Goal: Information Seeking & Learning: Learn about a topic

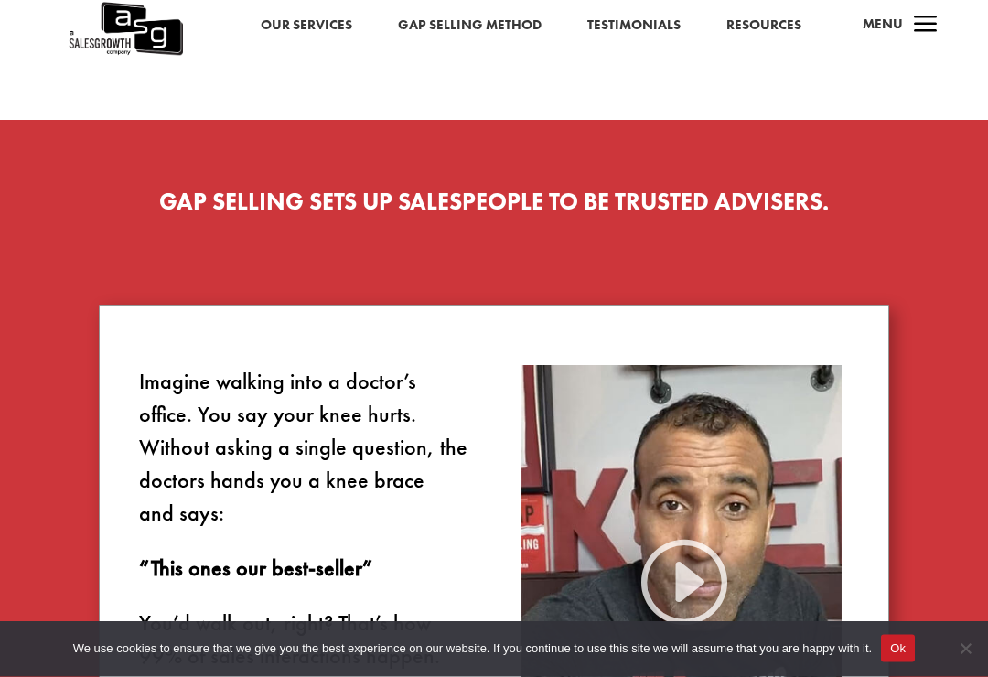
scroll to position [746, 0]
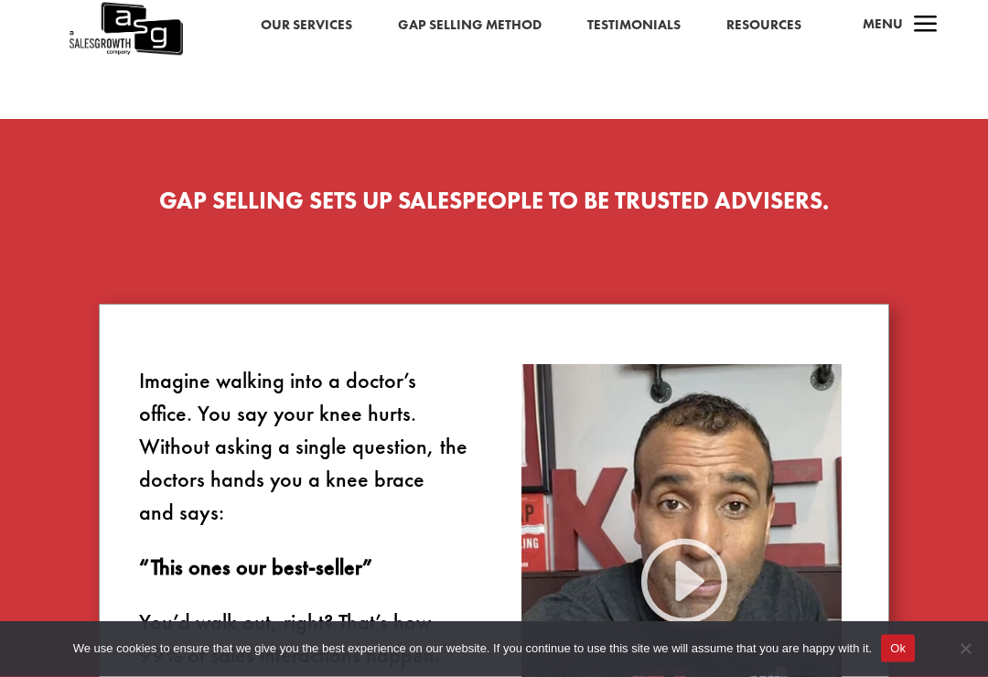
click at [915, 662] on button "Ok" at bounding box center [898, 648] width 34 height 27
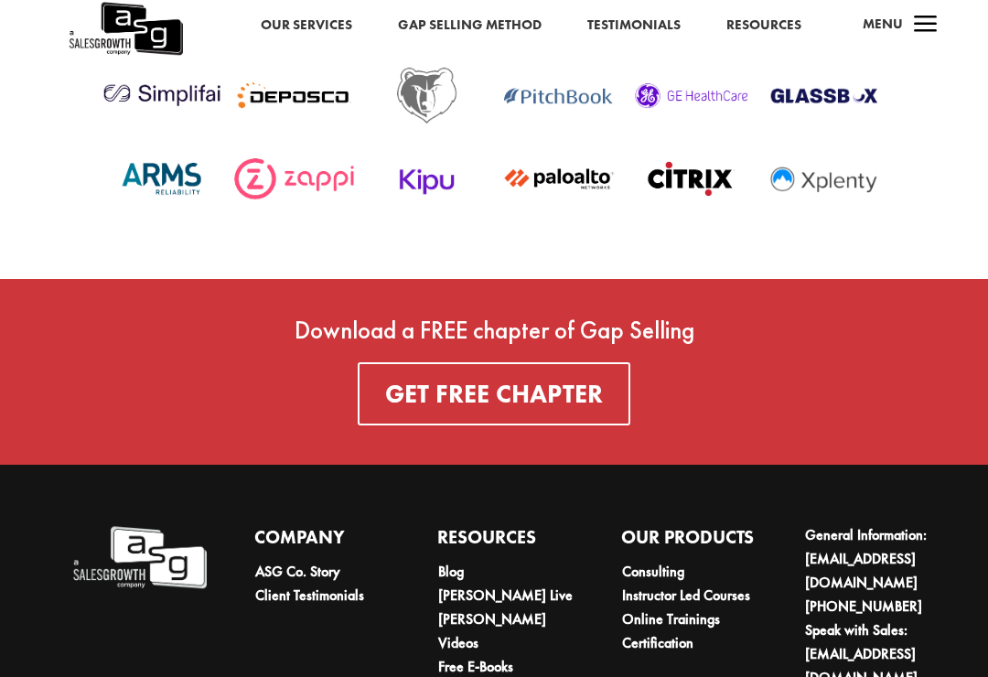
scroll to position [6154, 0]
click at [285, 28] on link "Our Services" at bounding box center [306, 26] width 91 height 24
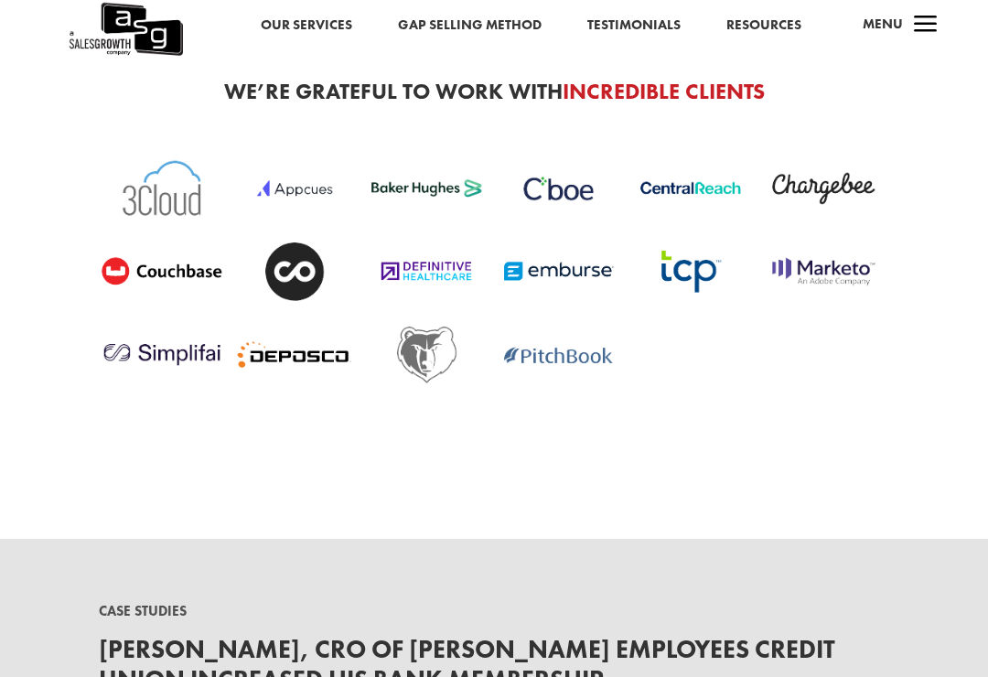
scroll to position [4298, 0]
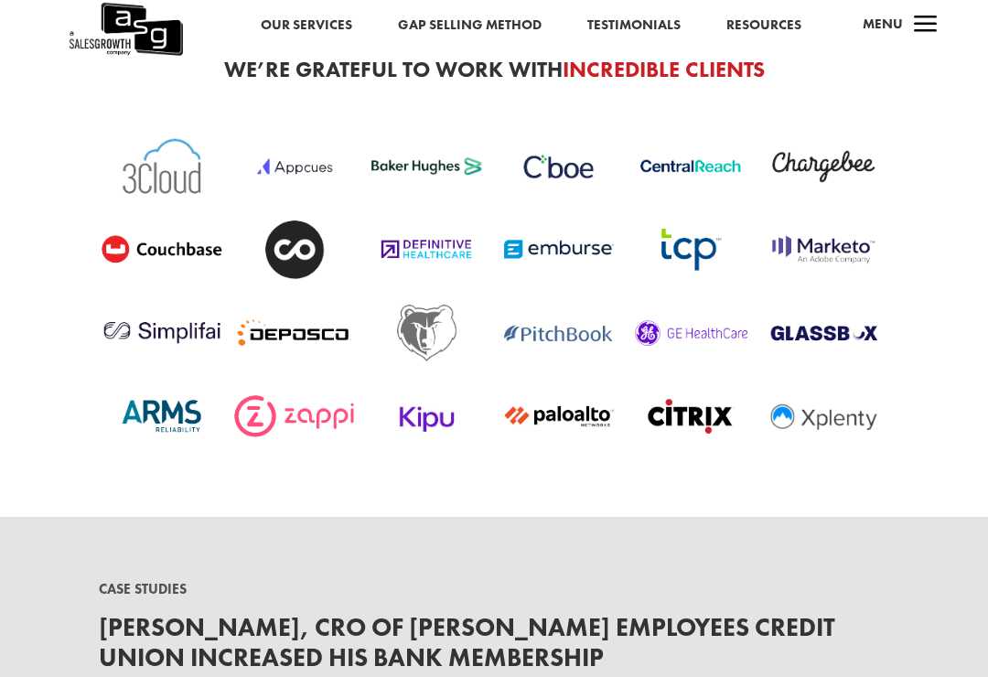
click at [927, 23] on span "a" at bounding box center [925, 25] width 37 height 37
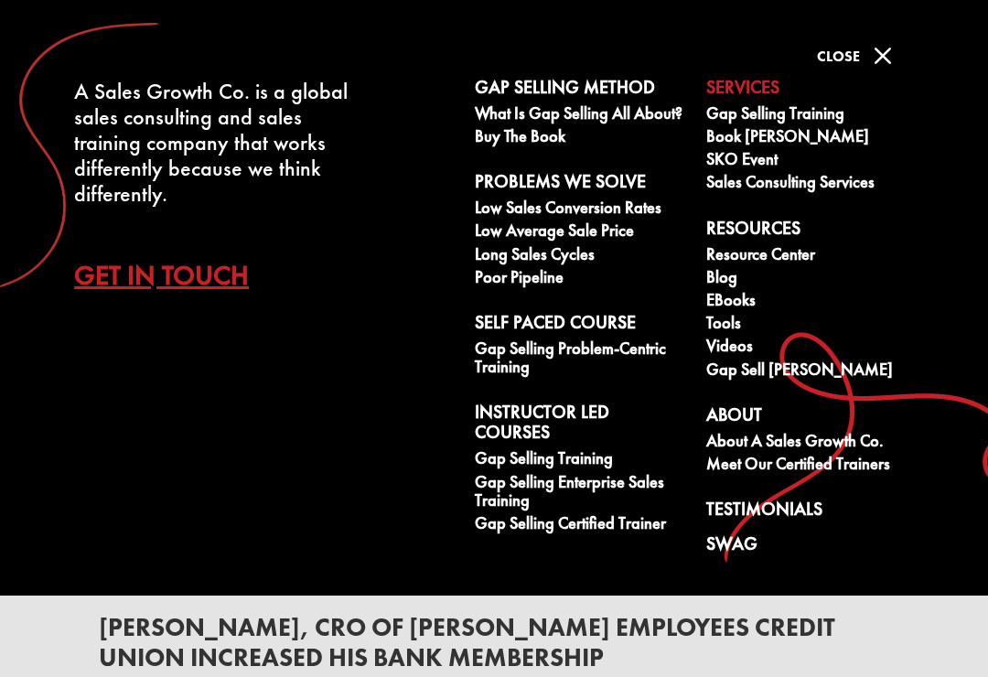
click at [615, 472] on link "Gap Selling Training" at bounding box center [581, 460] width 212 height 23
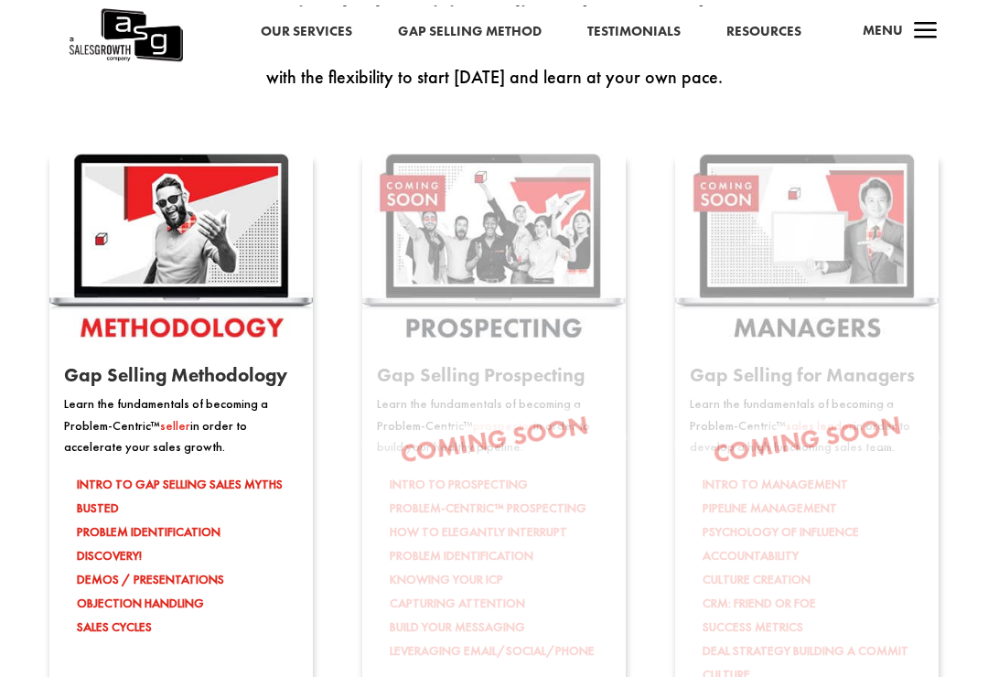
scroll to position [2572, 0]
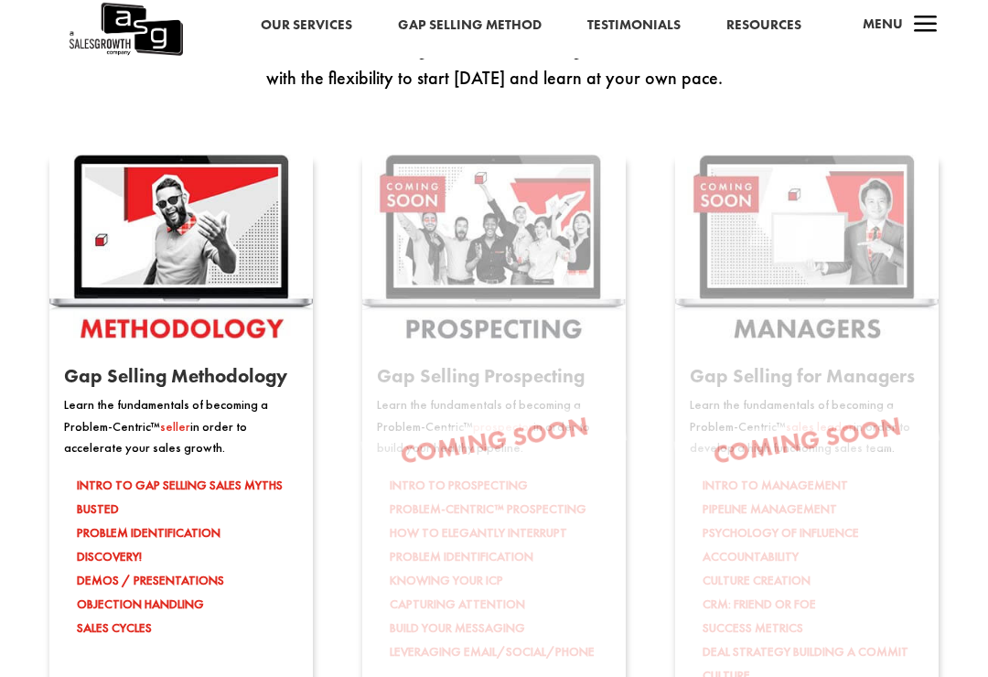
click at [246, 225] on img at bounding box center [180, 247] width 263 height 184
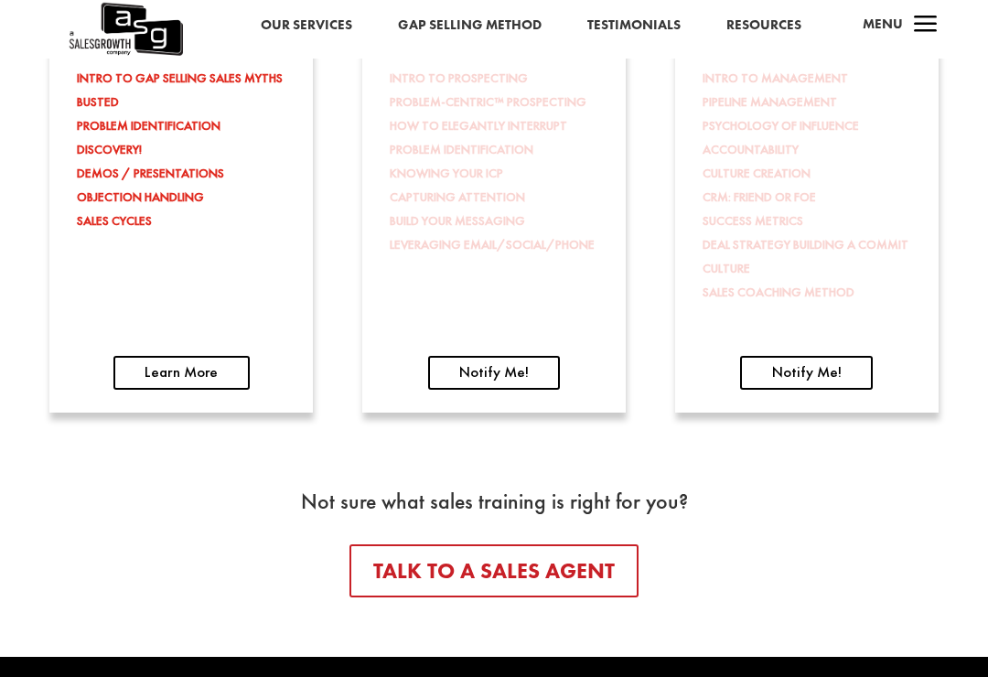
scroll to position [2982, 0]
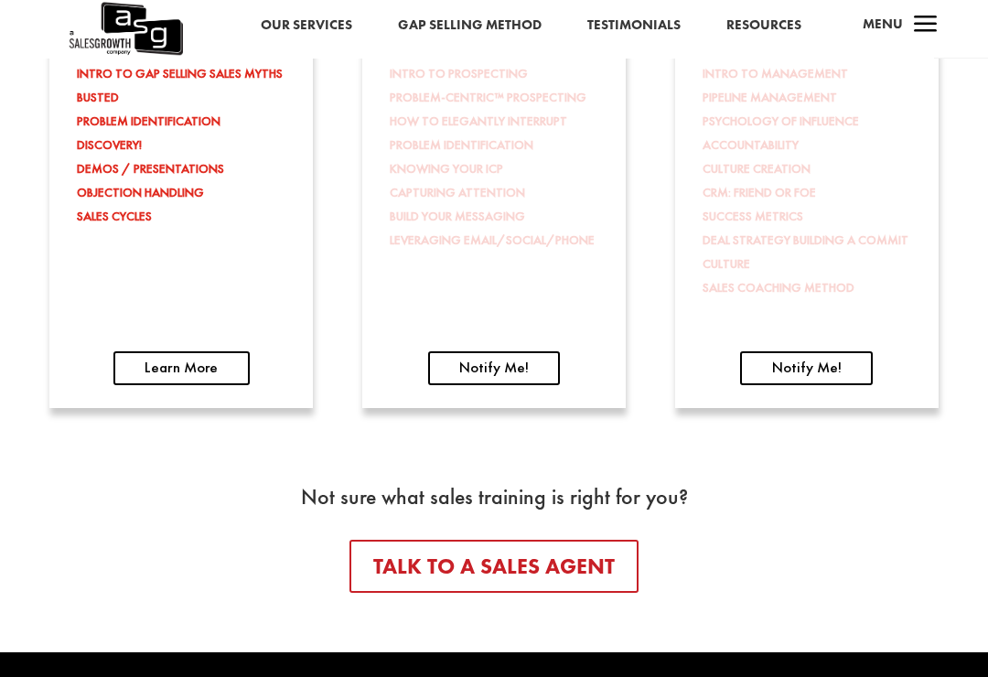
click at [205, 352] on link "Learn More" at bounding box center [181, 369] width 136 height 34
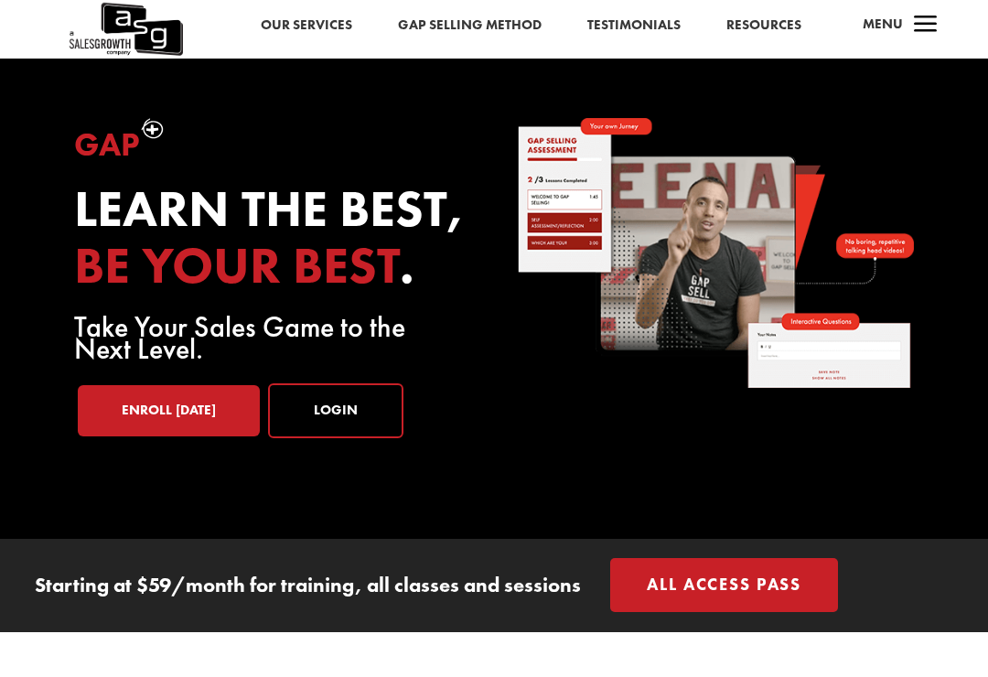
scroll to position [97, 0]
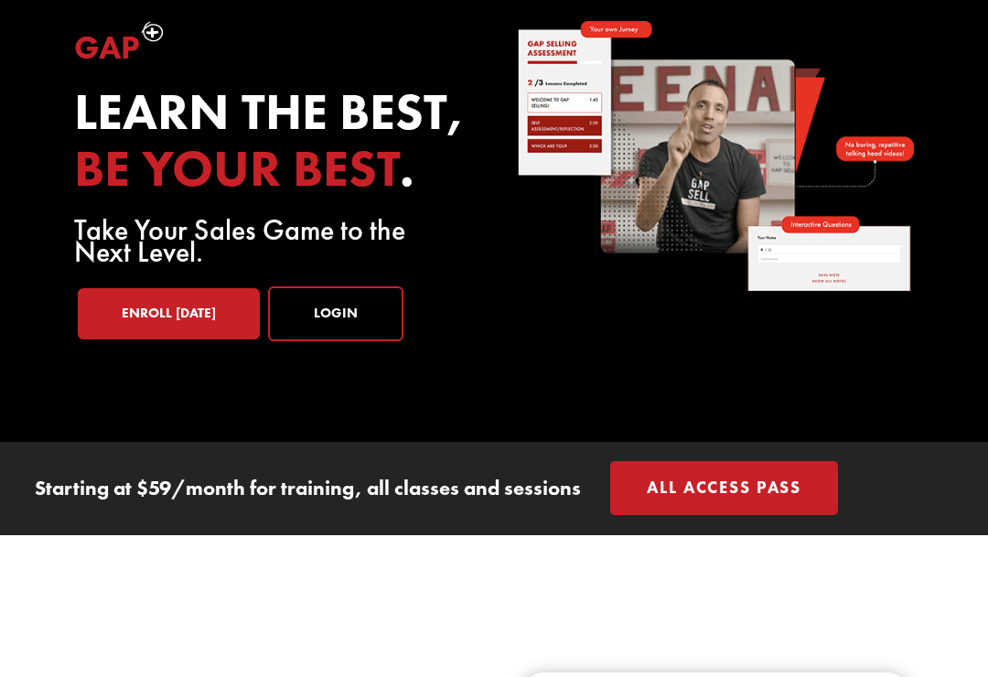
click at [355, 303] on link "Login" at bounding box center [335, 313] width 135 height 55
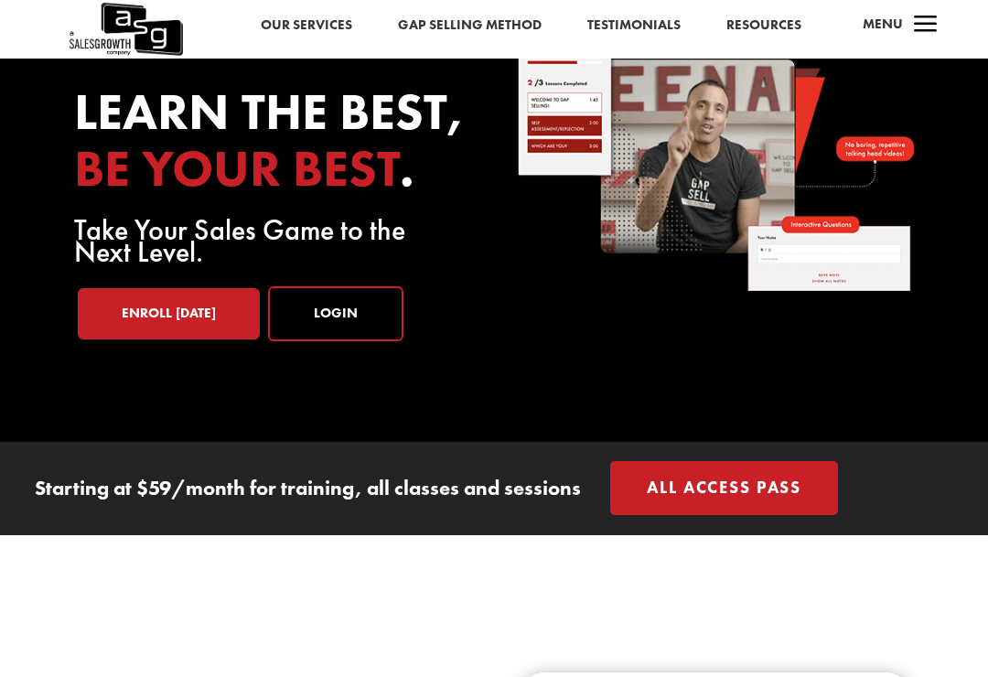
scroll to position [0, 0]
